Goal: Use online tool/utility: Utilize a website feature to perform a specific function

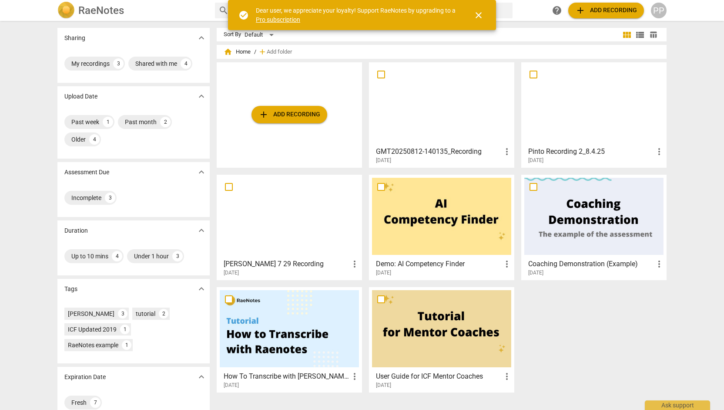
click at [481, 15] on span "close" at bounding box center [479, 15] width 10 height 10
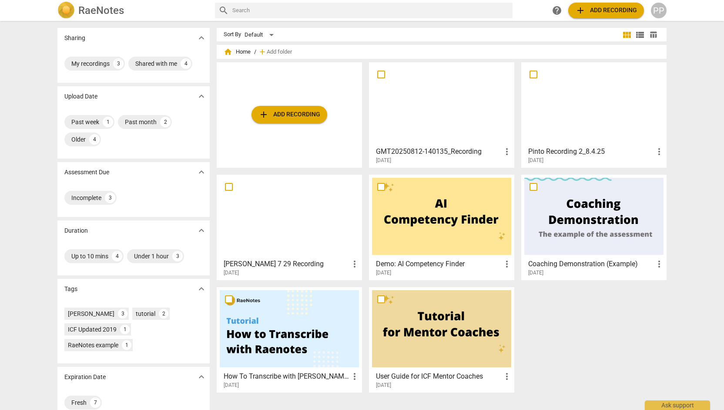
click at [382, 74] on input "checkbox" at bounding box center [381, 74] width 18 height 10
checkbox input "false"
click at [659, 12] on div "PP" at bounding box center [659, 11] width 16 height 16
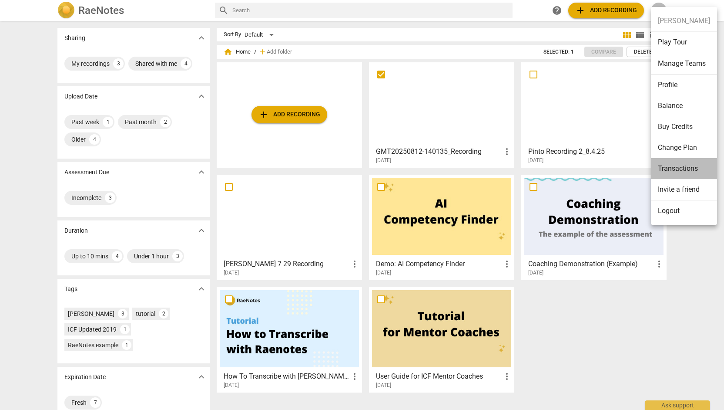
click at [684, 165] on li "Transactions" at bounding box center [684, 168] width 66 height 21
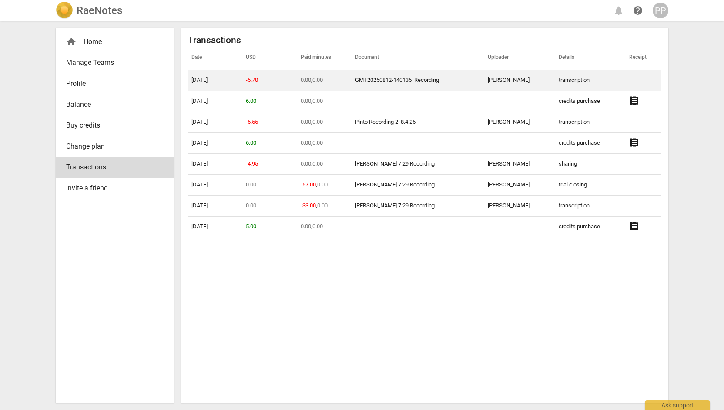
click at [422, 79] on link "GMT20250812-140135_Recording" at bounding box center [397, 80] width 84 height 7
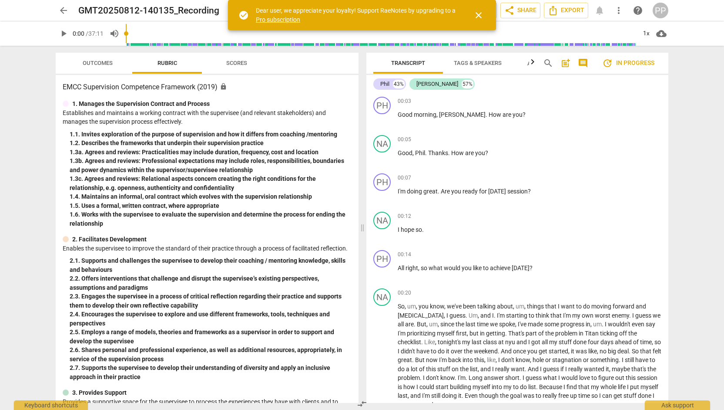
click at [478, 13] on span "close" at bounding box center [479, 15] width 10 height 10
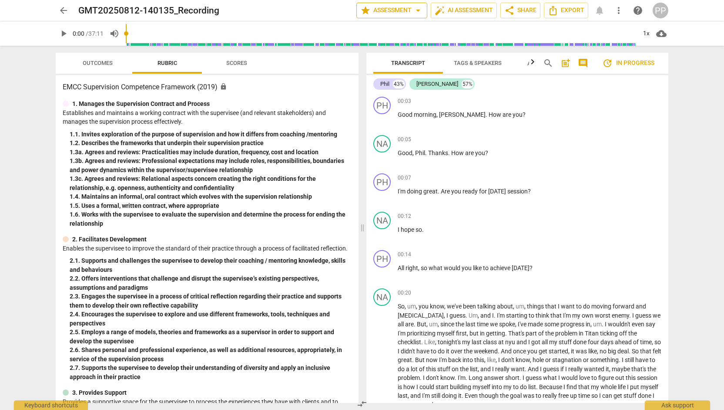
click at [411, 9] on span "star Assessment arrow_drop_down" at bounding box center [391, 10] width 63 height 10
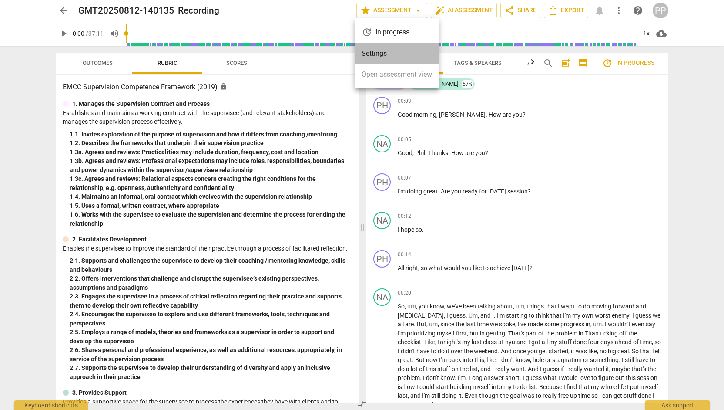
click at [384, 54] on li "Settings" at bounding box center [397, 53] width 84 height 21
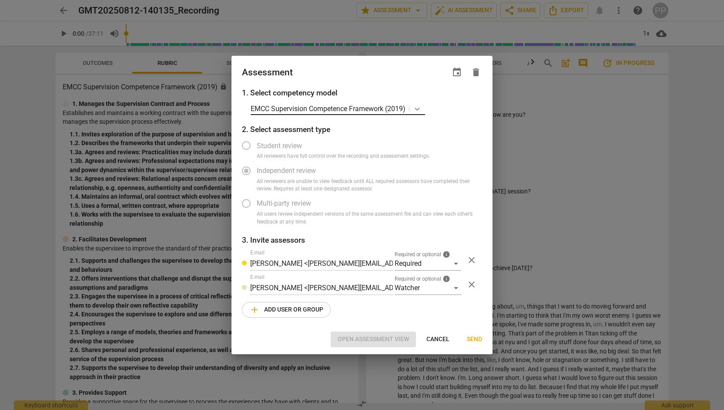
click at [417, 108] on icon at bounding box center [417, 109] width 5 height 3
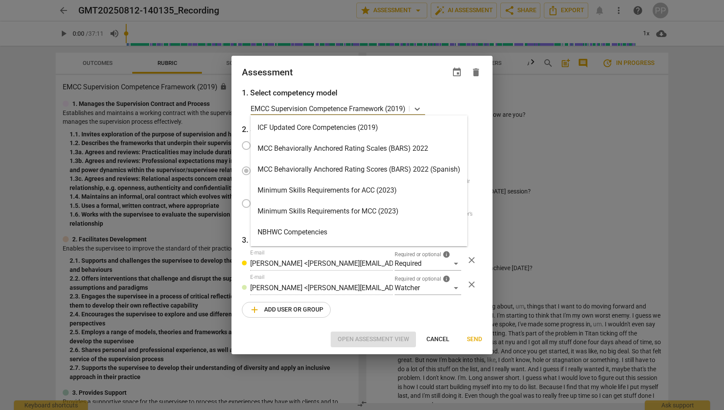
scroll to position [270, 0]
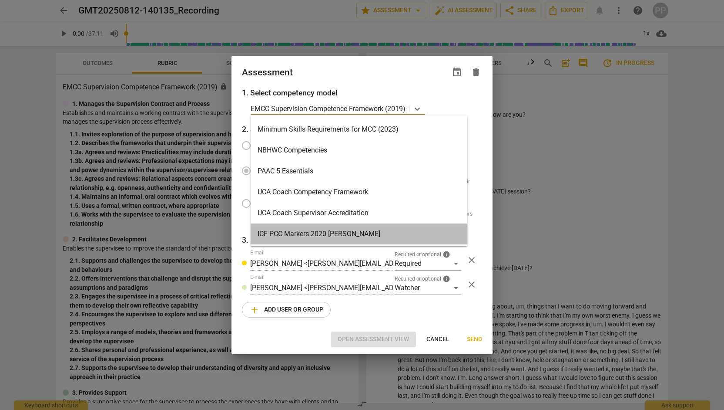
click at [386, 236] on div "ICF PCC Markers 2020 [PERSON_NAME]" at bounding box center [359, 233] width 217 height 21
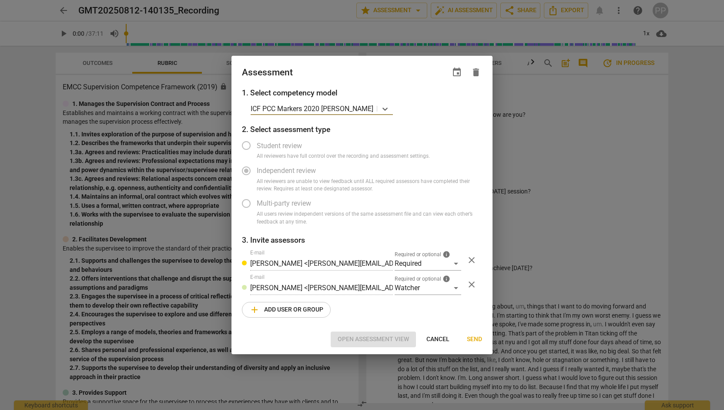
click at [472, 339] on span "Send" at bounding box center [474, 339] width 15 height 9
radio input "false"
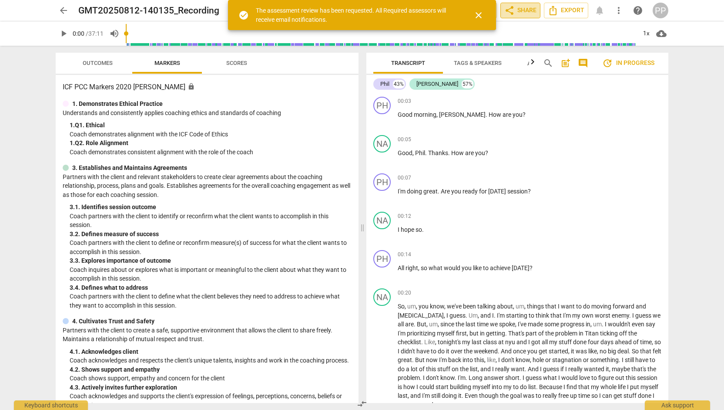
click at [528, 8] on span "share Share" at bounding box center [521, 10] width 32 height 10
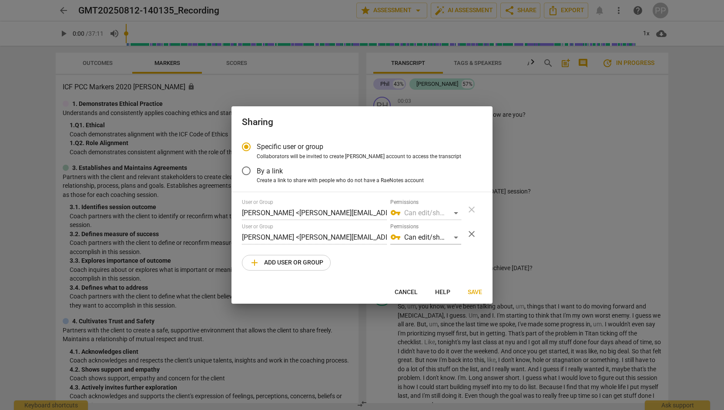
click at [581, 125] on div at bounding box center [362, 205] width 724 height 410
radio input "false"
